Goal: Understand process/instructions: Learn how to perform a task or action

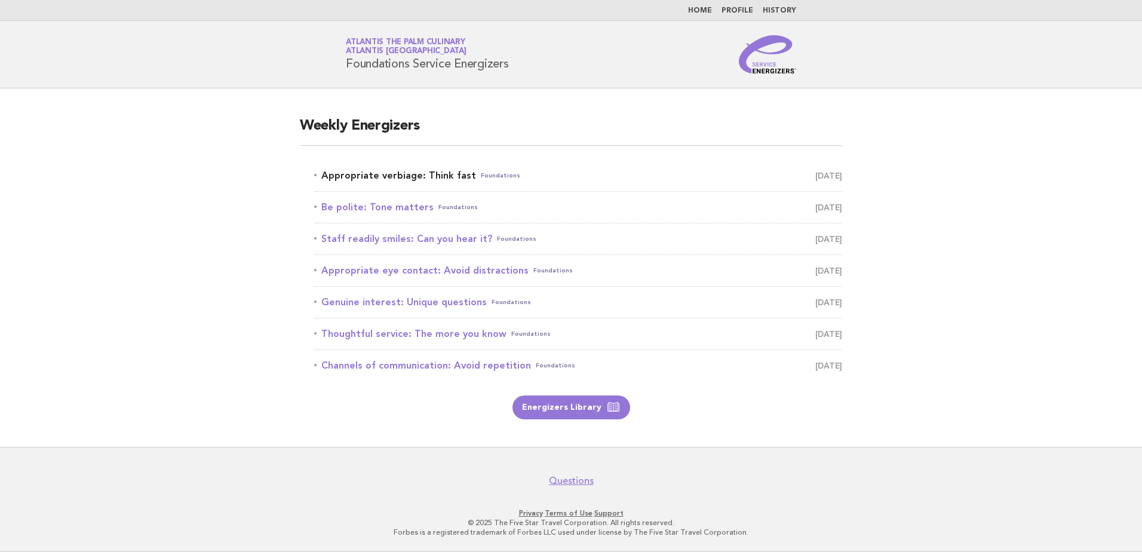
click at [400, 171] on link "Appropriate verbiage: Think fast Foundations September 19" at bounding box center [578, 175] width 528 height 17
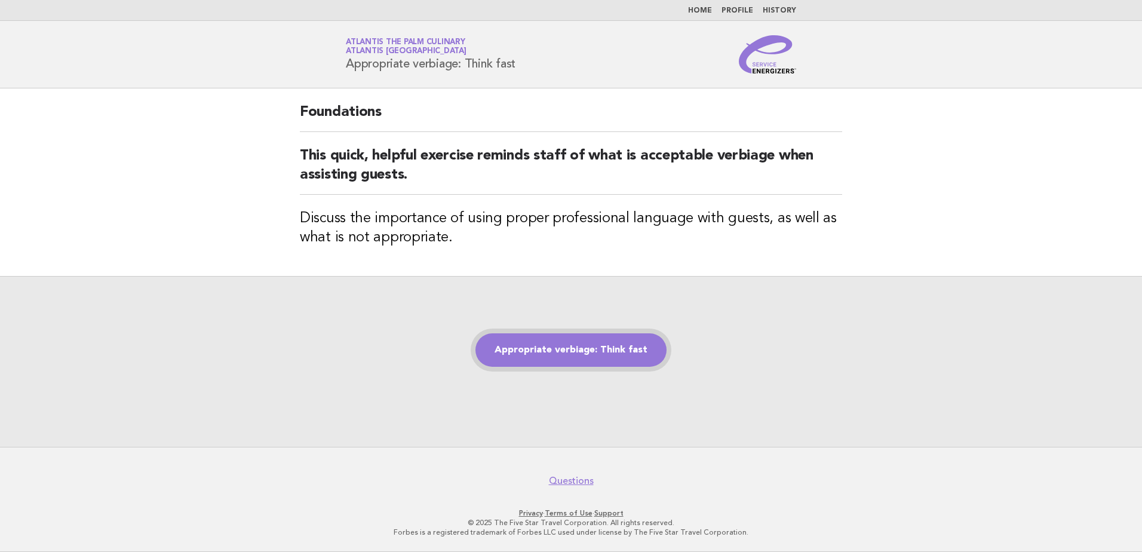
click at [586, 355] on link "Appropriate verbiage: Think fast" at bounding box center [570, 349] width 191 height 33
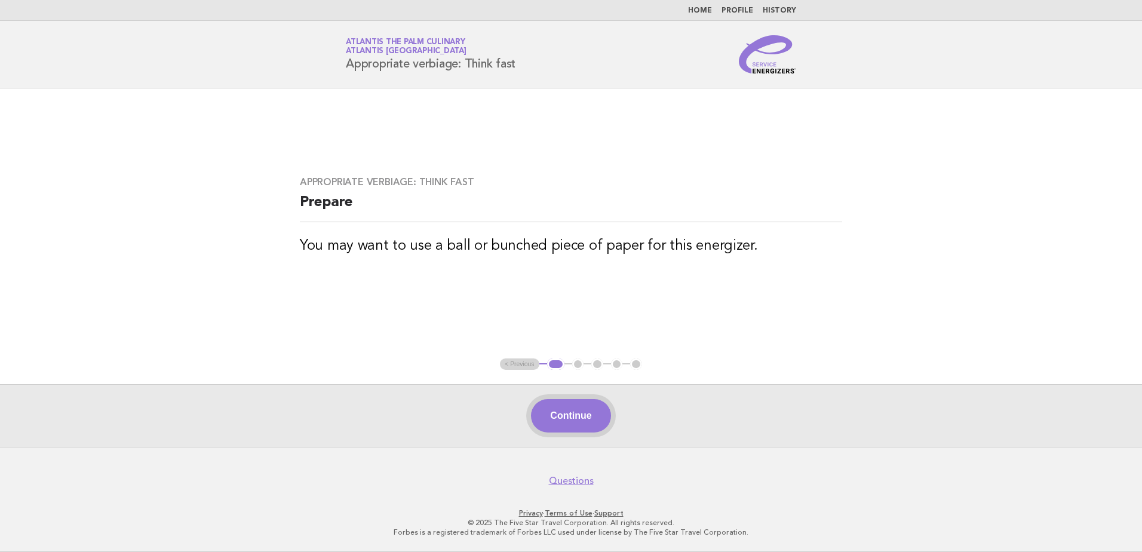
click at [583, 403] on button "Continue" at bounding box center [570, 415] width 79 height 33
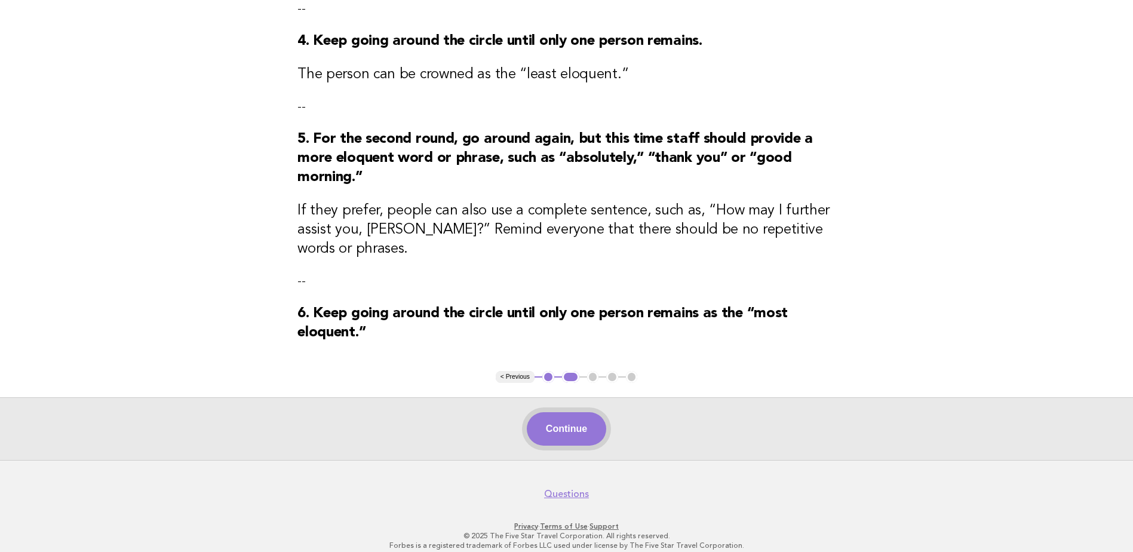
click at [599, 425] on button "Continue" at bounding box center [566, 428] width 79 height 33
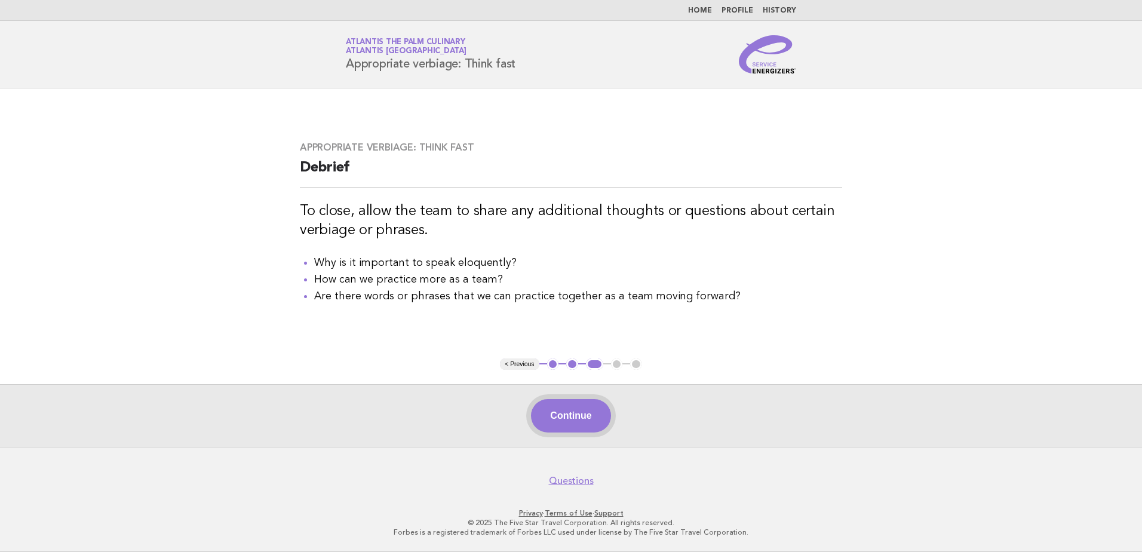
click at [591, 428] on button "Continue" at bounding box center [570, 415] width 79 height 33
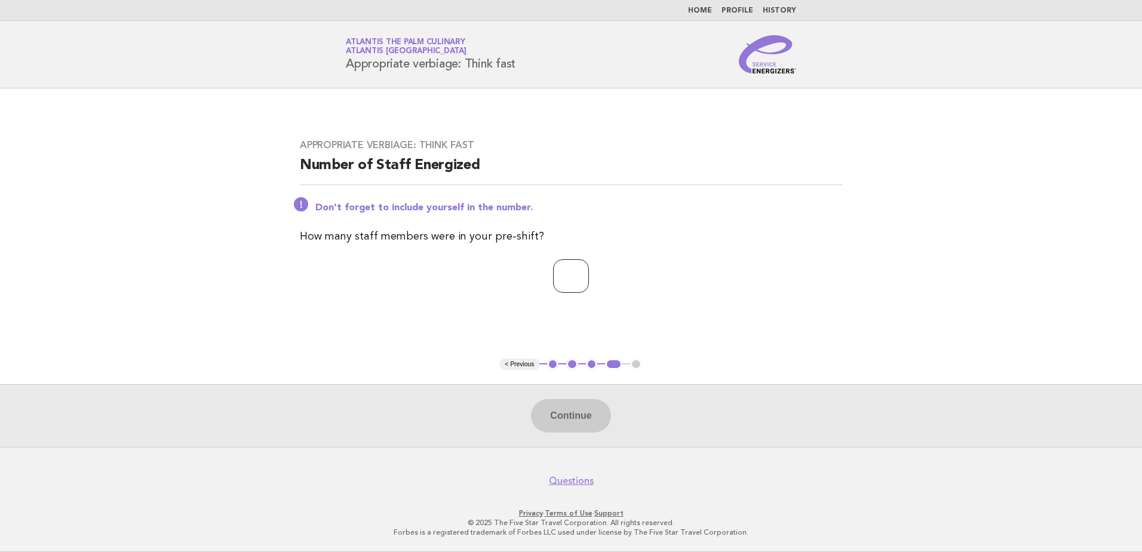
click at [566, 272] on input "number" at bounding box center [571, 275] width 36 height 33
type input "**"
click at [564, 423] on button "Continue" at bounding box center [570, 415] width 79 height 33
